Goal: Task Accomplishment & Management: Manage account settings

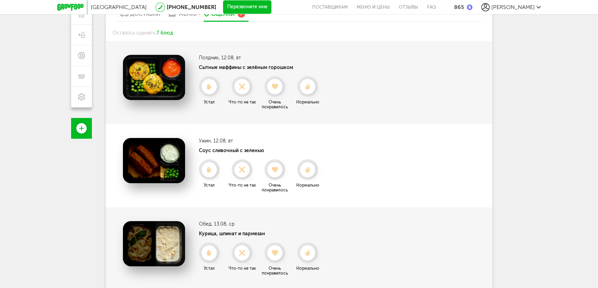
scroll to position [154, 0]
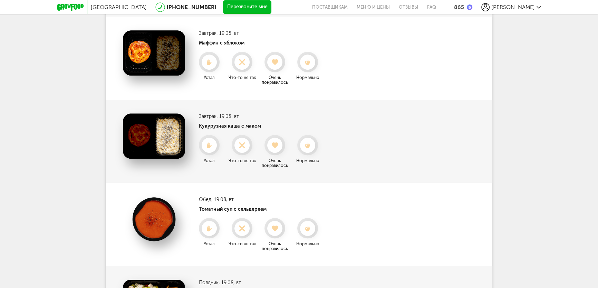
scroll to position [704, 0]
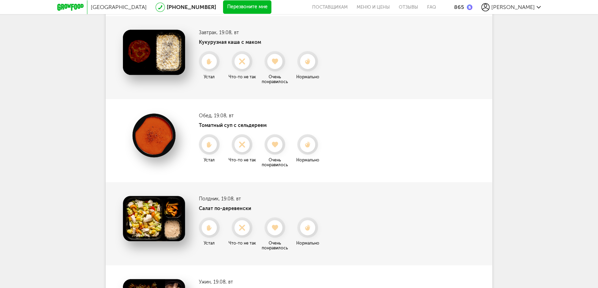
drag, startPoint x: 278, startPoint y: 144, endPoint x: 278, endPoint y: 150, distance: 5.9
click at [278, 144] on use at bounding box center [275, 145] width 6 height 6
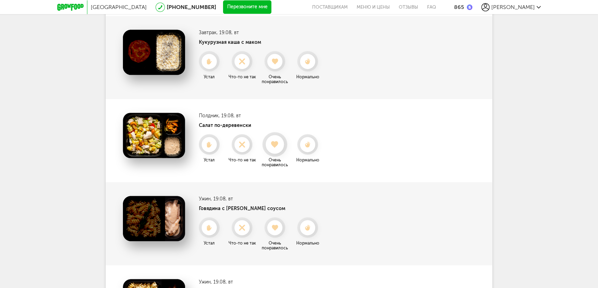
click at [275, 148] on icon at bounding box center [274, 145] width 18 height 8
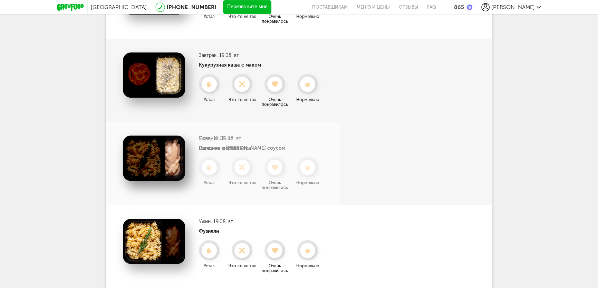
scroll to position [681, 0]
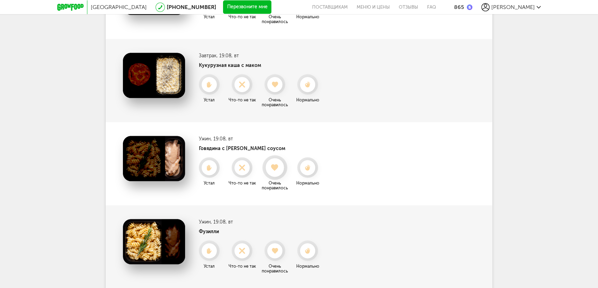
click at [280, 172] on div at bounding box center [274, 167] width 18 height 18
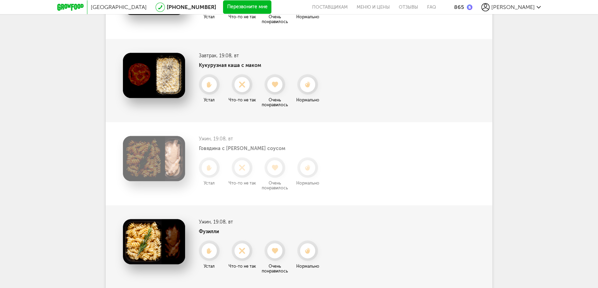
scroll to position [598, 0]
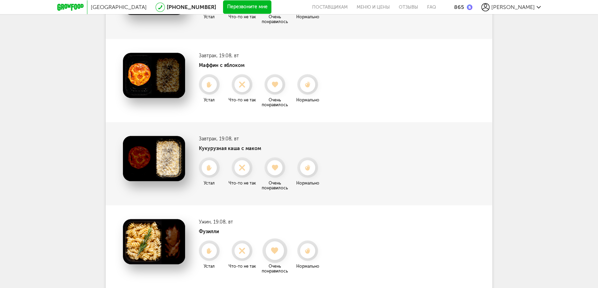
click at [278, 248] on use at bounding box center [275, 251] width 8 height 7
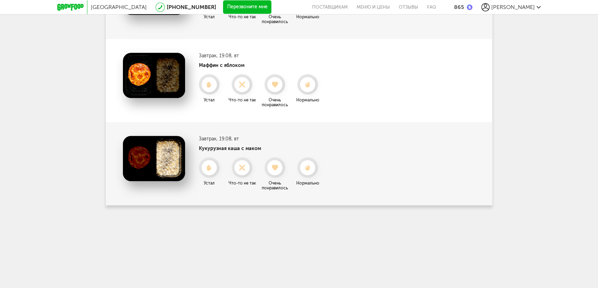
scroll to position [515, 0]
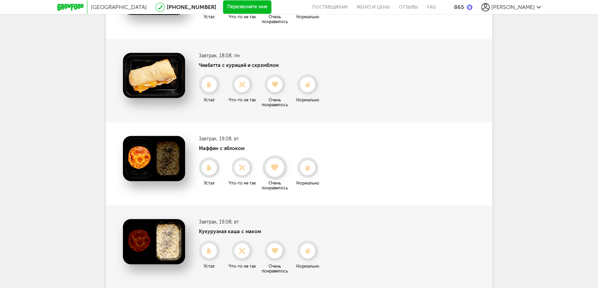
click at [275, 171] on div at bounding box center [274, 167] width 18 height 18
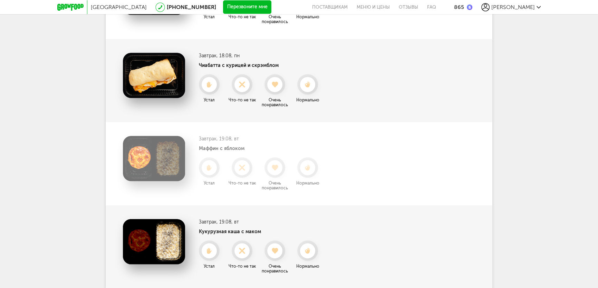
scroll to position [432, 0]
